Goal: Book appointment/travel/reservation

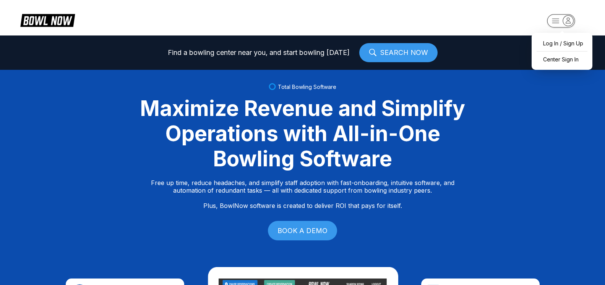
click at [568, 21] on icon "button" at bounding box center [568, 20] width 5 height 5
click at [555, 61] on div "Center Sign In" at bounding box center [561, 59] width 53 height 13
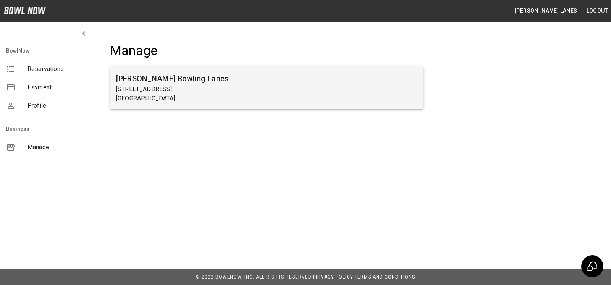
click at [168, 87] on p "[STREET_ADDRESS]" at bounding box center [266, 89] width 301 height 9
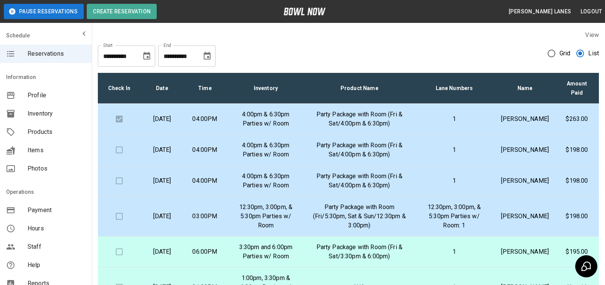
click at [299, 118] on p "4:00pm & 6:30pm Parties w/ Room" at bounding box center [265, 119] width 67 height 18
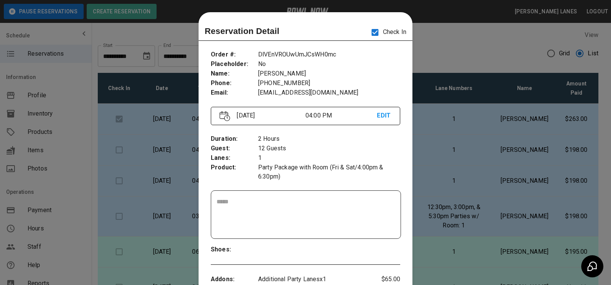
click at [463, 39] on div at bounding box center [305, 142] width 611 height 285
